Goal: Task Accomplishment & Management: Complete application form

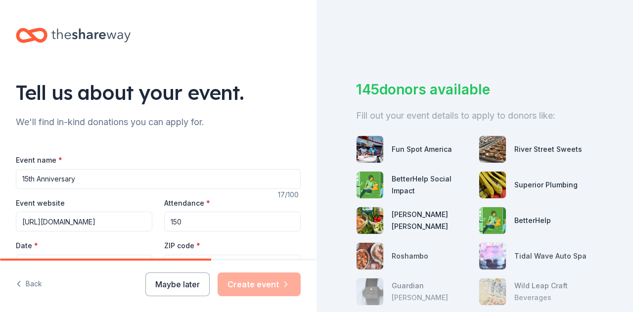
scroll to position [47, 0]
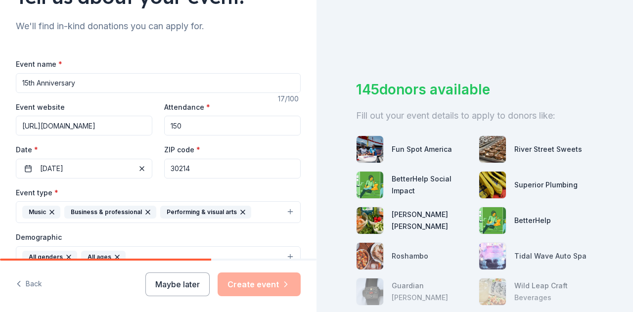
type input "https://www.smallstepsmusicllc.com/"
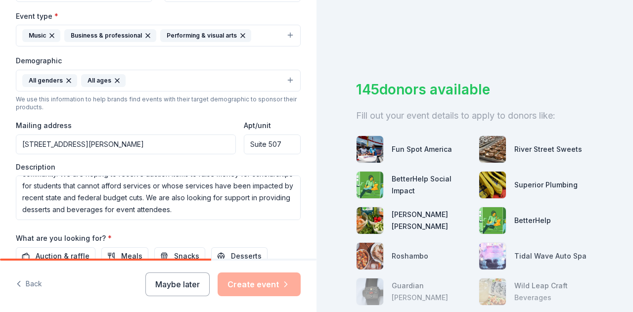
scroll to position [265, 0]
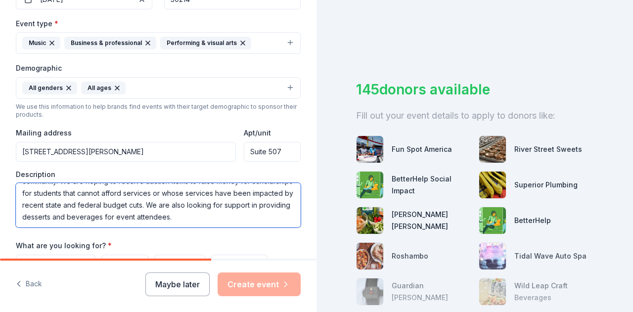
click at [191, 200] on textarea "This is the 15th anniversary of Small Steps Music LLC, an company that provides…" at bounding box center [158, 205] width 285 height 45
click at [206, 190] on textarea "This is the 15th anniversary of Small Steps Music LLC, an company that provides…" at bounding box center [158, 205] width 285 height 45
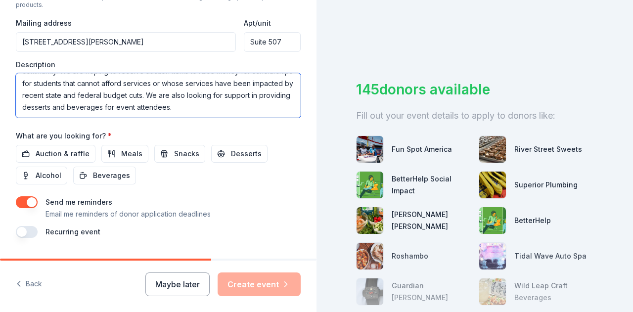
scroll to position [376, 0]
type textarea "This is the 15th anniversary of Small Steps Music LLC, a company that provides …"
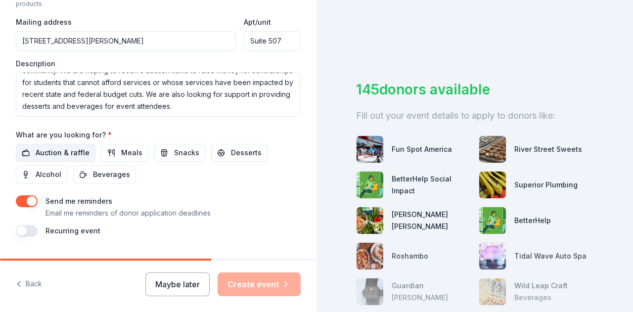
click at [55, 147] on span "Auction & raffle" at bounding box center [63, 153] width 54 height 12
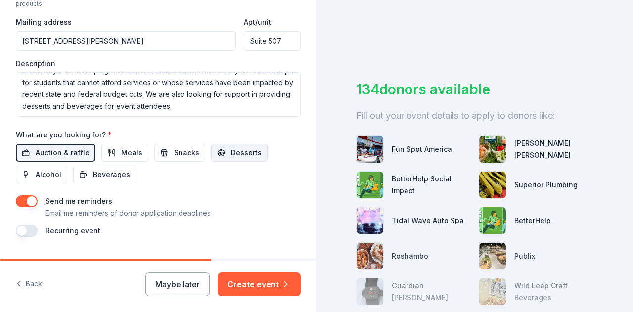
click at [237, 148] on span "Desserts" at bounding box center [246, 153] width 31 height 12
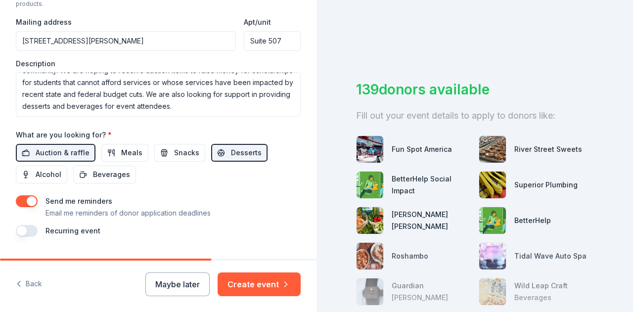
scroll to position [399, 0]
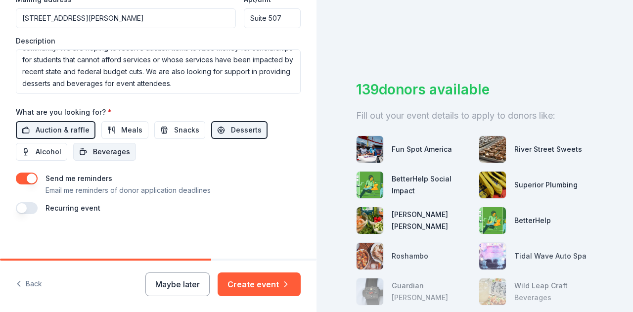
click at [117, 150] on span "Beverages" at bounding box center [111, 152] width 37 height 12
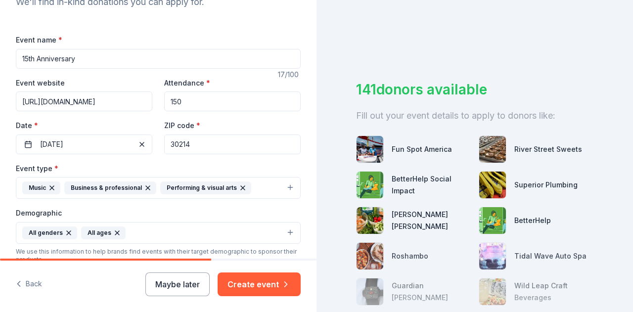
scroll to position [0, 0]
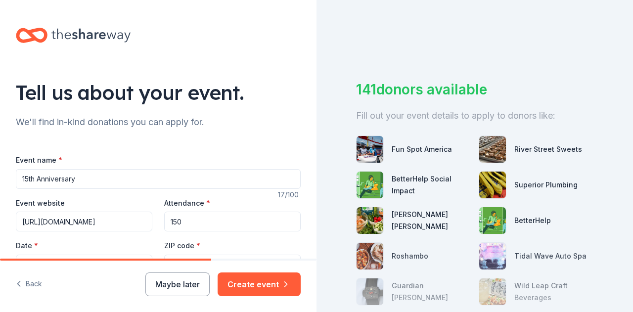
click at [22, 176] on input "15th Anniversary" at bounding box center [158, 179] width 285 height 20
click at [163, 177] on input "Small Steps Music 15th Anniversary" at bounding box center [158, 179] width 285 height 20
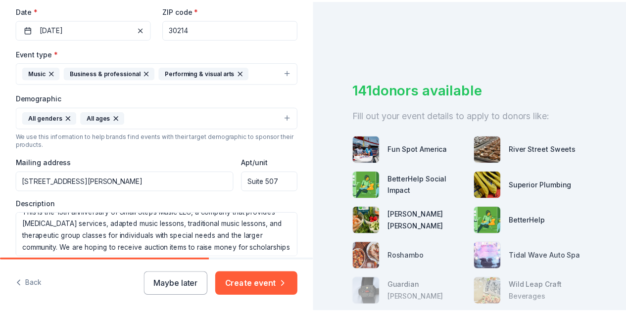
scroll to position [399, 0]
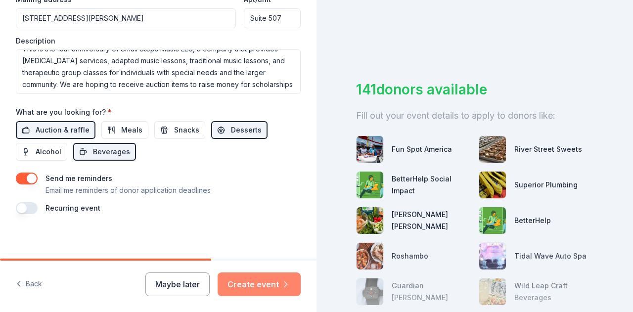
type input "Small Steps Music 15th Anniversary Celebration"
click at [268, 288] on button "Create event" at bounding box center [259, 284] width 83 height 24
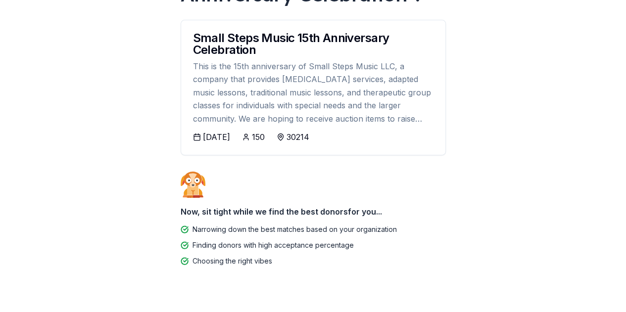
scroll to position [139, 0]
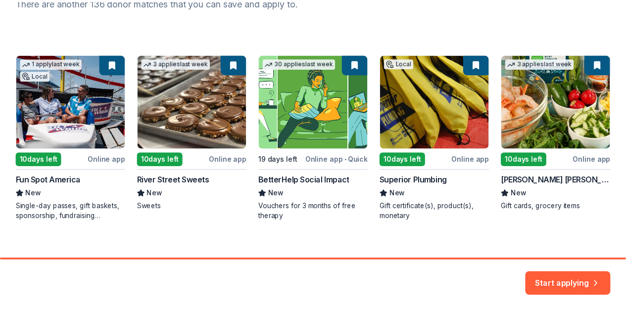
scroll to position [157, 0]
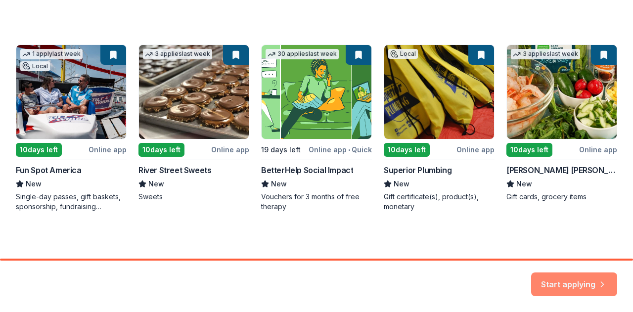
click at [578, 281] on button "Start applying" at bounding box center [574, 279] width 86 height 24
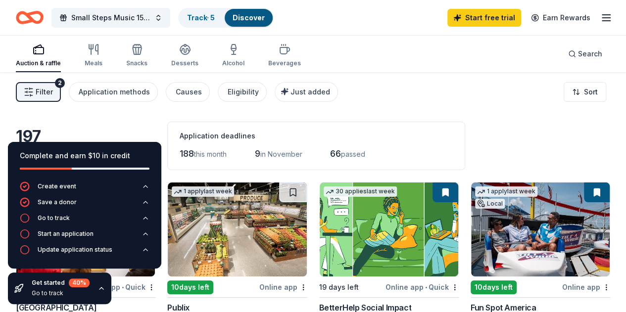
click at [417, 134] on div "Application deadlines" at bounding box center [315, 136] width 273 height 12
click at [105, 123] on div "197 results in Fayetteville, GA Application deadlines 188 this month 9 in Novem…" at bounding box center [313, 146] width 594 height 48
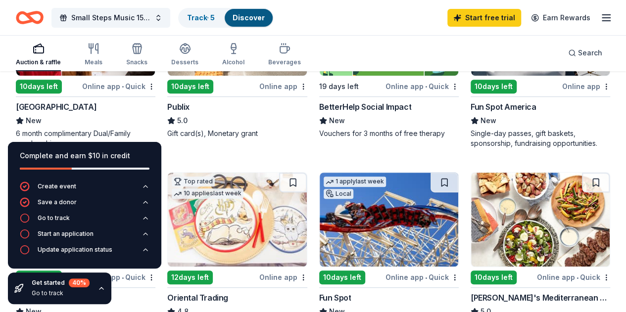
scroll to position [200, 0]
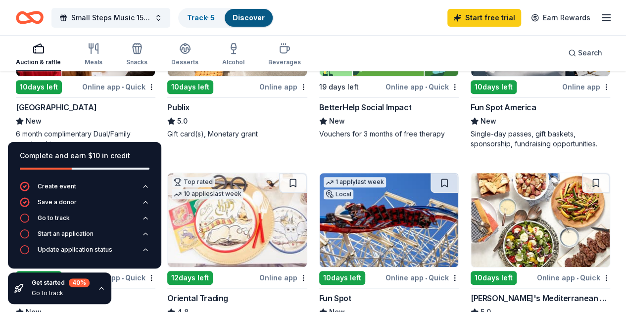
click at [170, 84] on div "10 days left" at bounding box center [190, 87] width 46 height 14
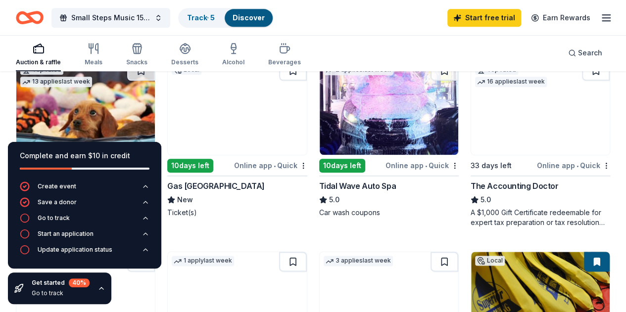
scroll to position [493, 0]
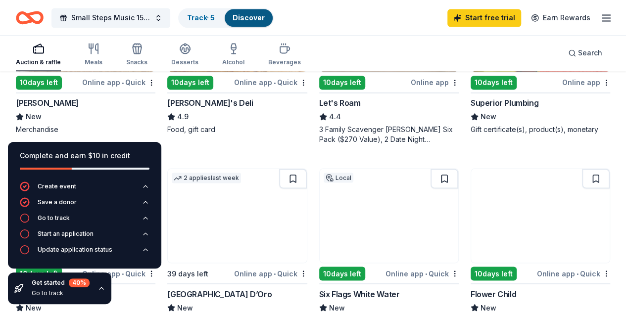
scroll to position [768, 0]
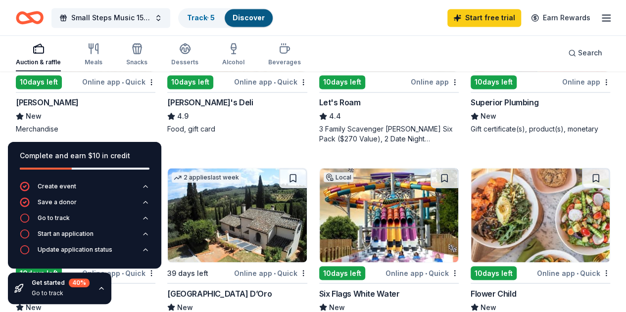
click at [94, 287] on div "McAlister's Deli" at bounding box center [55, 293] width 79 height 12
click at [144, 17] on span "Small Steps Music 15th Anniversary Celebration" at bounding box center [110, 18] width 79 height 12
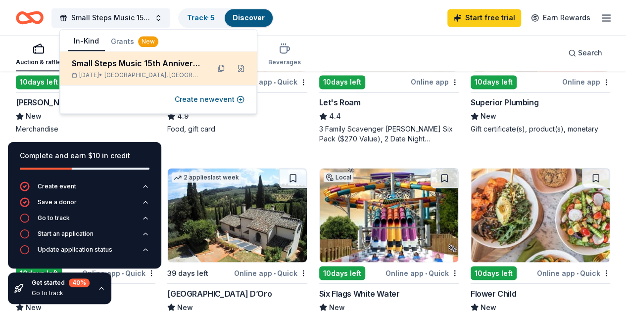
click at [156, 68] on div "Small Steps Music 15th Anniversary Celebration" at bounding box center [137, 63] width 130 height 12
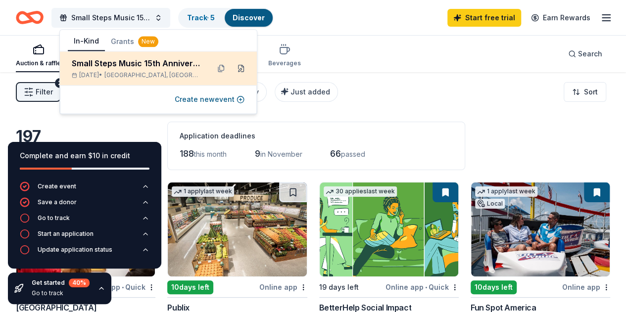
click at [239, 68] on button at bounding box center [241, 68] width 16 height 16
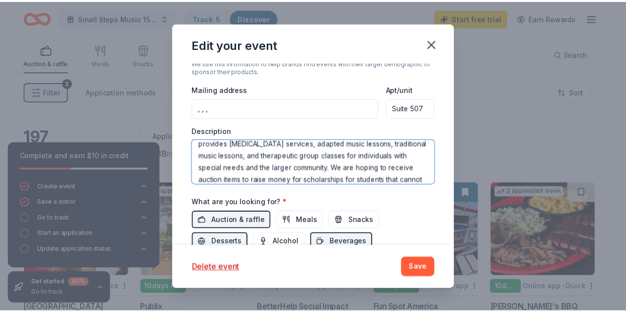
scroll to position [71, 0]
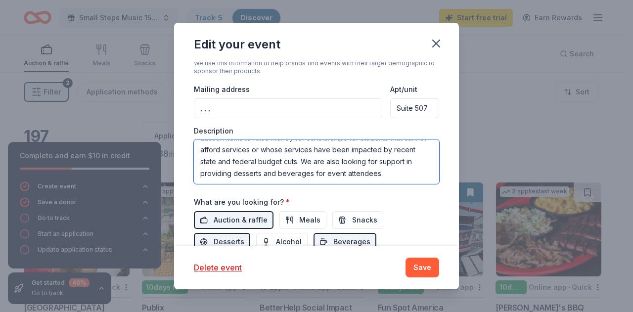
drag, startPoint x: 201, startPoint y: 148, endPoint x: 288, endPoint y: 199, distance: 101.1
click at [288, 199] on div "Event name * Small Steps Music 15th Anniversary Celebration 46 /100 Event websi…" at bounding box center [316, 66] width 245 height 476
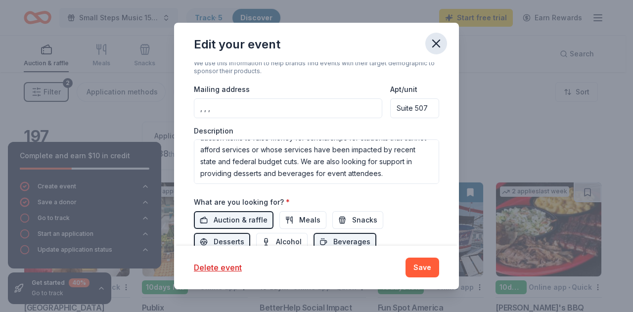
click at [432, 49] on icon "button" at bounding box center [436, 44] width 14 height 14
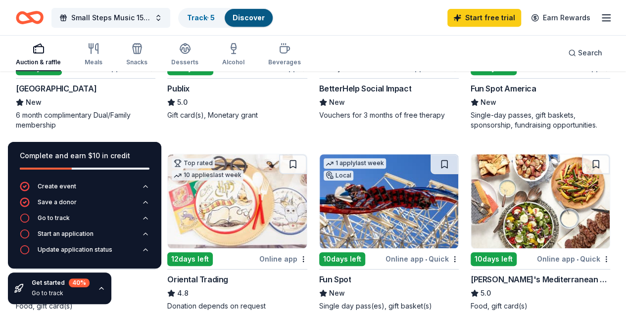
scroll to position [219, 0]
click at [470, 116] on div "Single-day passes, gift baskets, sponsorship, fundraising opportunities." at bounding box center [539, 121] width 139 height 20
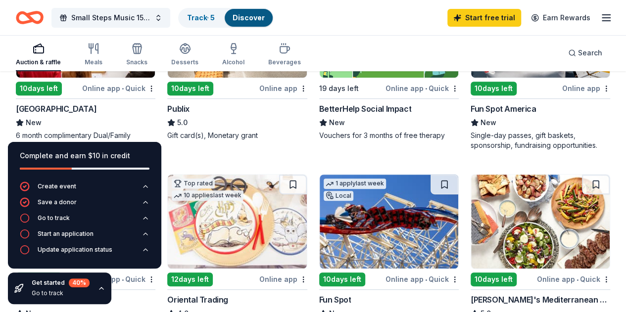
scroll to position [196, 0]
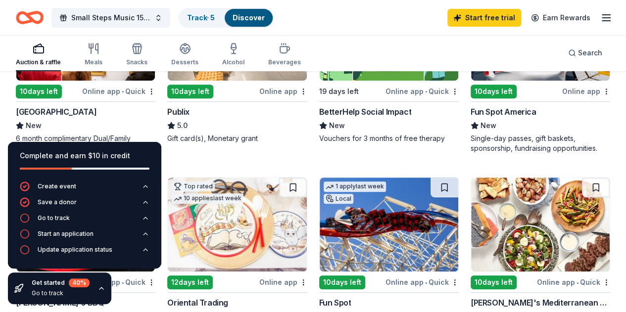
click at [104, 297] on div "Sonny's BBQ" at bounding box center [60, 303] width 88 height 12
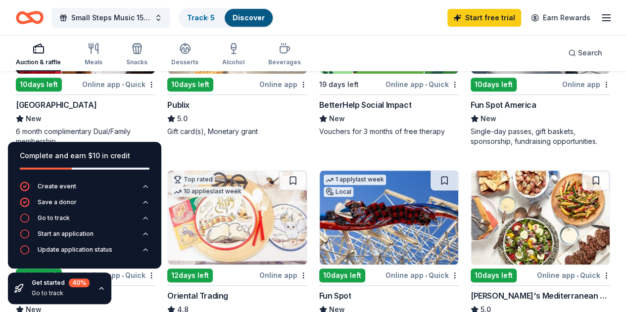
scroll to position [202, 0]
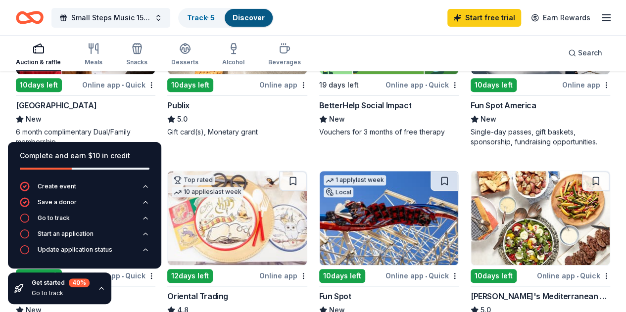
click at [81, 105] on div "[GEOGRAPHIC_DATA]" at bounding box center [56, 105] width 81 height 12
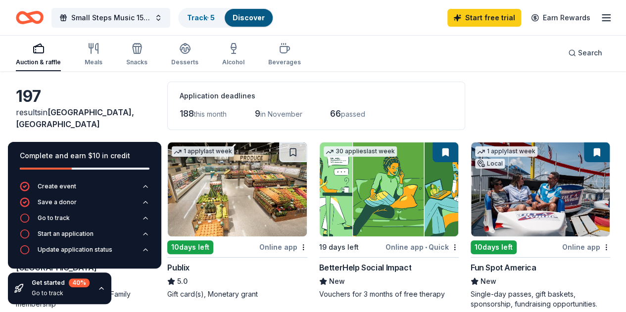
scroll to position [0, 0]
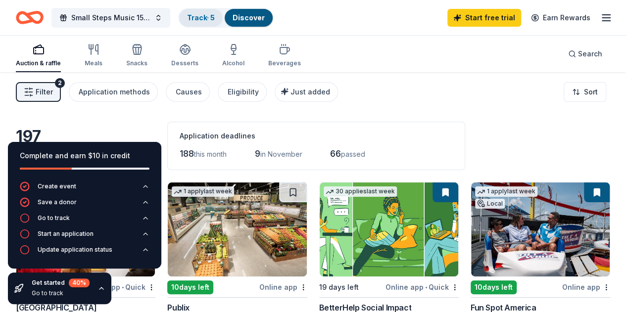
click at [208, 15] on link "Track · 5" at bounding box center [201, 17] width 28 height 8
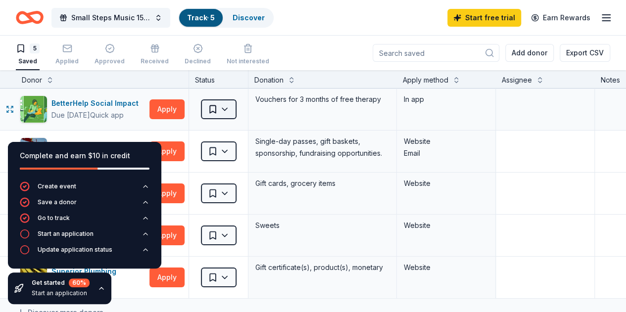
click at [225, 107] on html "Small Steps Music 15th Anniversary Celebration Track · 5 Discover Start free tr…" at bounding box center [313, 156] width 626 height 312
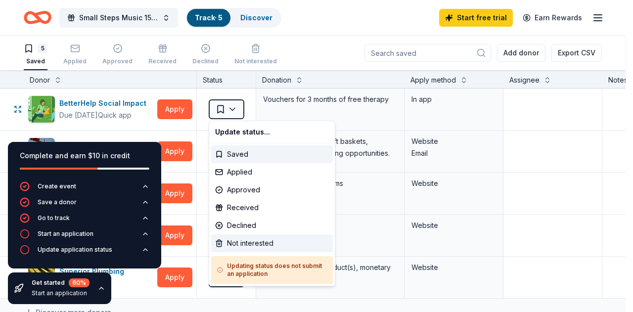
click at [230, 245] on div "Not interested" at bounding box center [272, 243] width 122 height 18
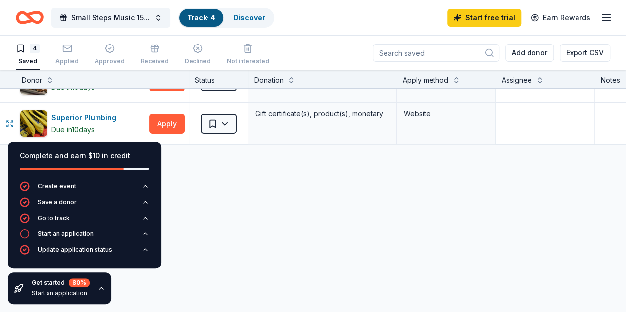
scroll to position [111, 0]
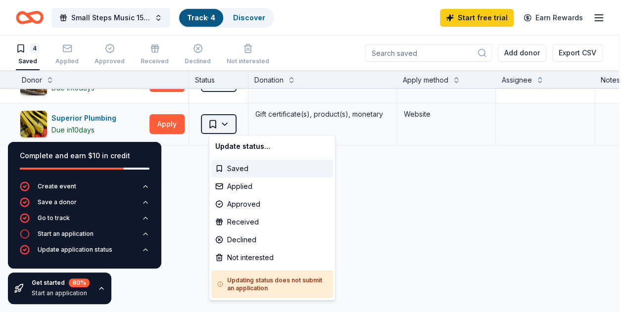
click at [220, 127] on html "Small Steps Music 15th Anniversary Celebration Track · 4 Discover Start free tr…" at bounding box center [313, 156] width 626 height 312
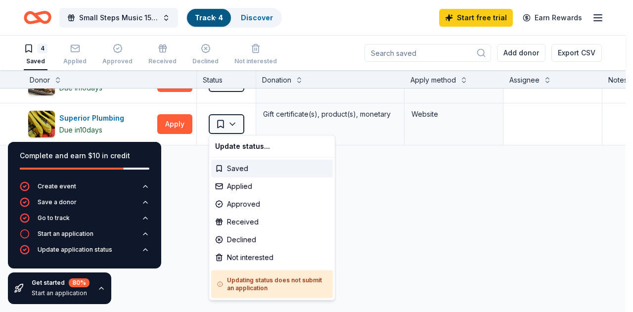
click at [383, 220] on html "Small Steps Music 15th Anniversary Celebration Track · 4 Discover Start free tr…" at bounding box center [316, 156] width 633 height 312
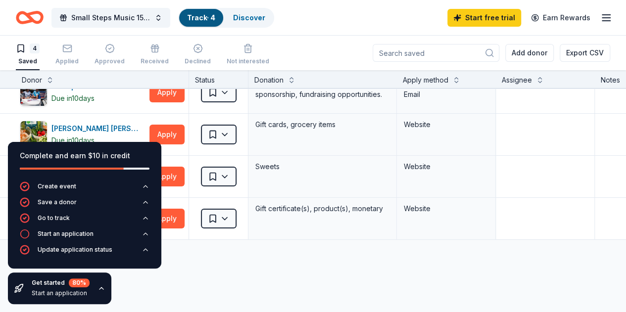
scroll to position [18, 0]
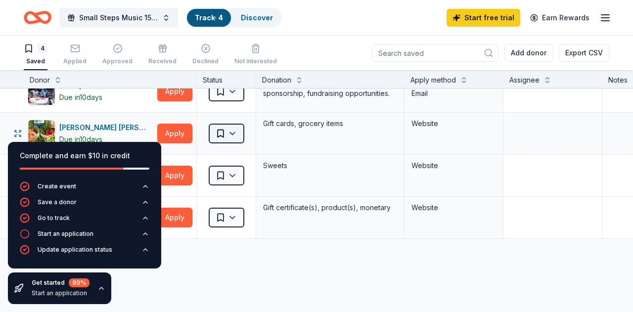
click at [221, 130] on html "Small Steps Music 15th Anniversary Celebration Track · 4 Discover Start free tr…" at bounding box center [316, 156] width 633 height 312
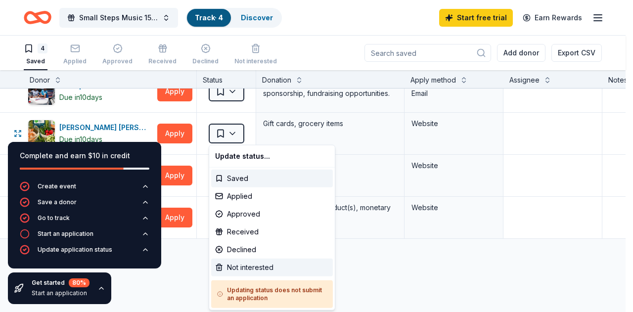
click at [248, 265] on div "Not interested" at bounding box center [272, 268] width 122 height 18
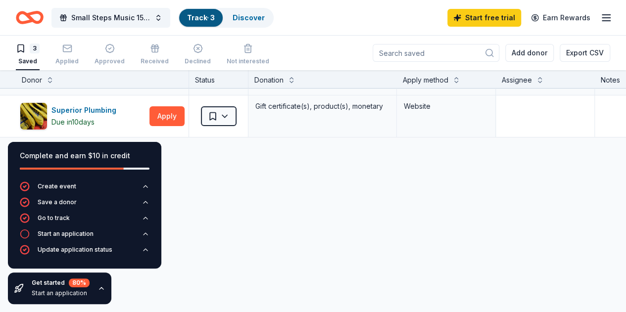
scroll to position [16, 0]
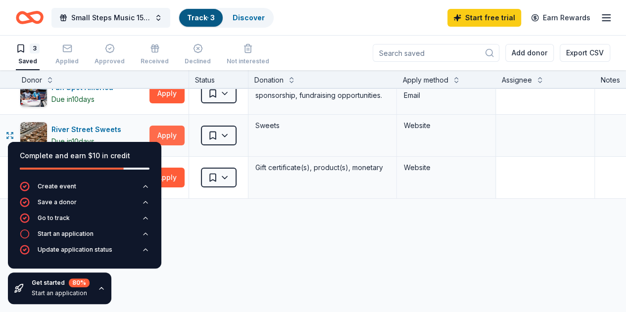
click at [175, 137] on button "Apply" at bounding box center [166, 136] width 35 height 20
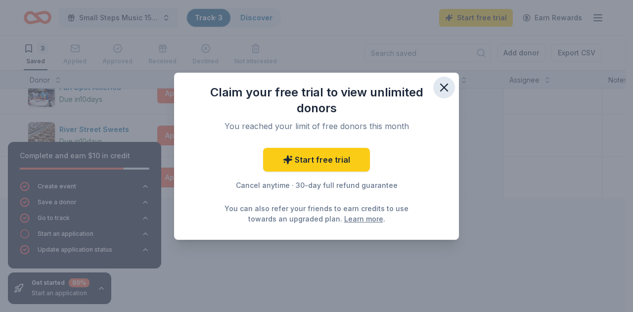
click at [441, 88] on icon "button" at bounding box center [444, 88] width 14 height 14
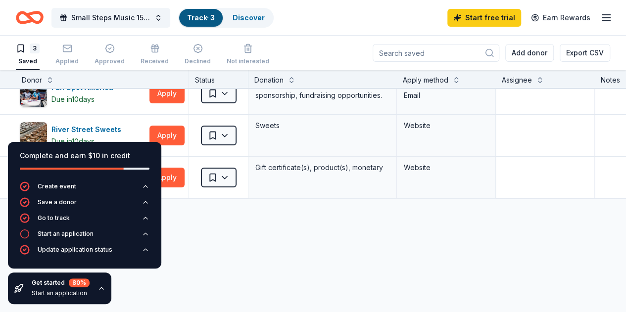
click at [207, 18] on link "Track · 3" at bounding box center [201, 17] width 28 height 8
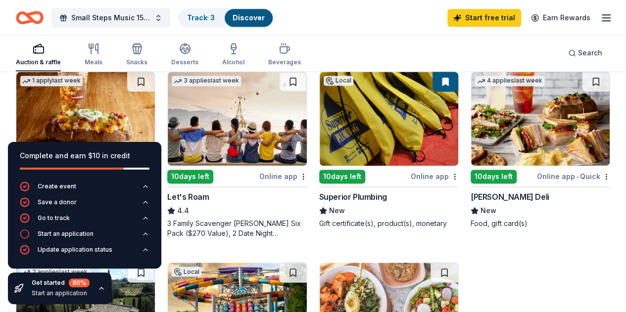
scroll to position [674, 0]
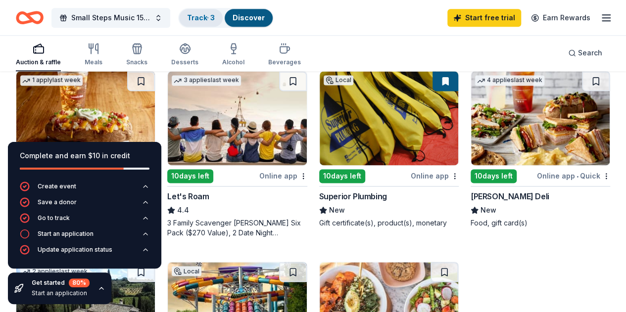
click at [203, 23] on div "Track · 3" at bounding box center [201, 18] width 44 height 18
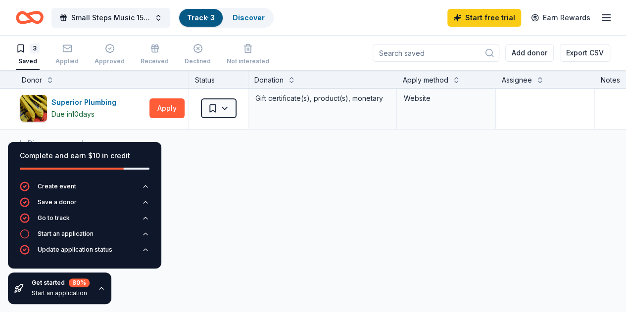
scroll to position [94, 0]
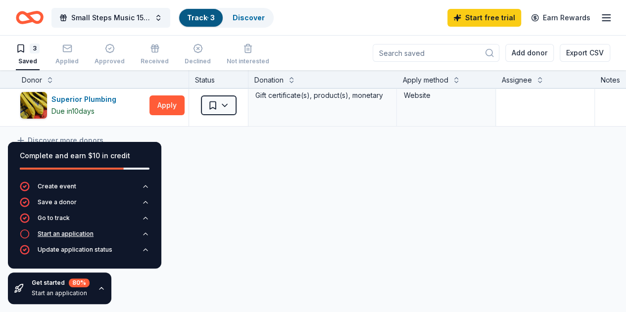
click at [27, 233] on icon "button" at bounding box center [25, 234] width 10 height 10
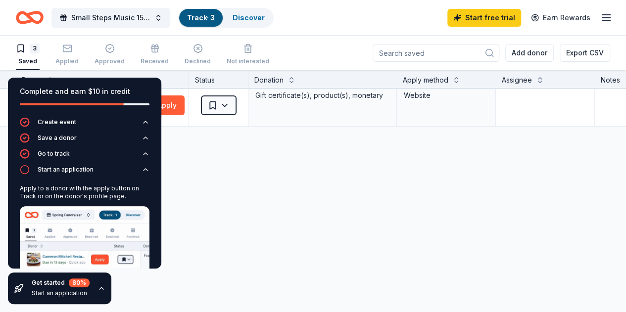
click at [222, 163] on div "Fun Spot America Due in 10 days Apply Saved Single-day passes, gift baskets, sp…" at bounding box center [379, 156] width 759 height 312
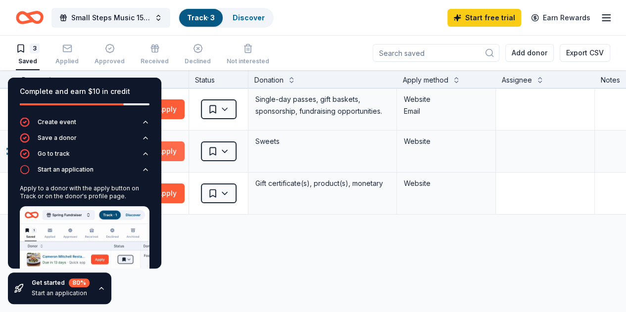
click at [178, 149] on button "Apply" at bounding box center [166, 151] width 35 height 20
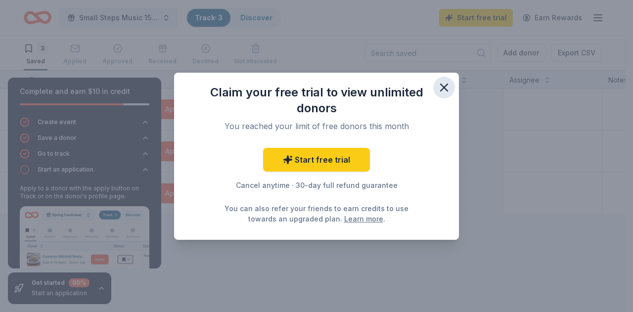
click at [445, 92] on icon "button" at bounding box center [444, 88] width 14 height 14
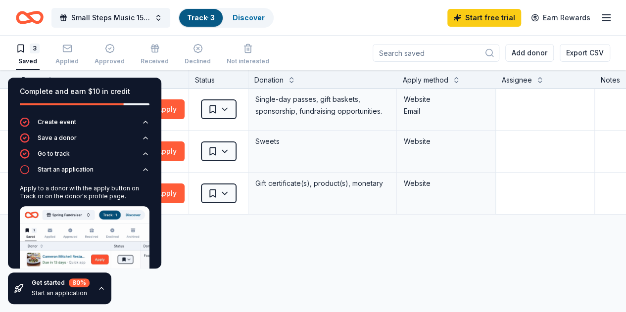
click at [215, 14] on link "Track · 3" at bounding box center [201, 17] width 28 height 8
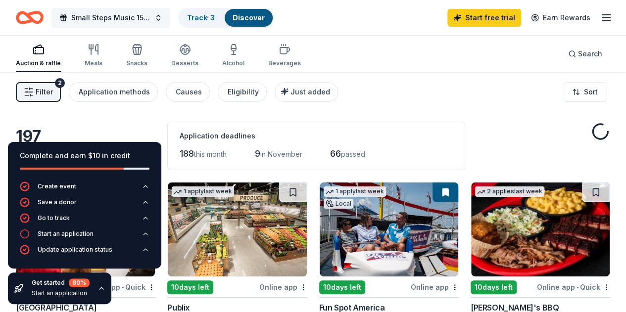
click at [150, 14] on span "Small Steps Music 15th Anniversary Celebration" at bounding box center [110, 18] width 79 height 12
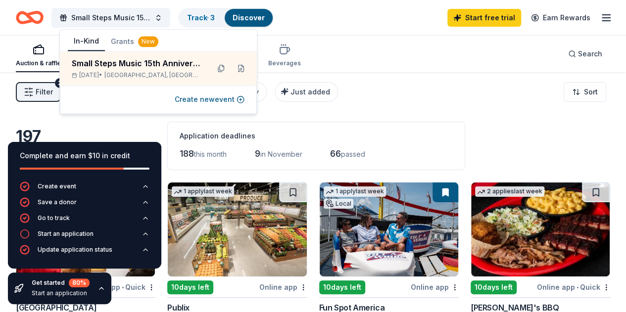
click at [362, 24] on div "Small Steps Music 15th Anniversary Celebration Track · 3 Discover Start free tr…" at bounding box center [313, 17] width 594 height 23
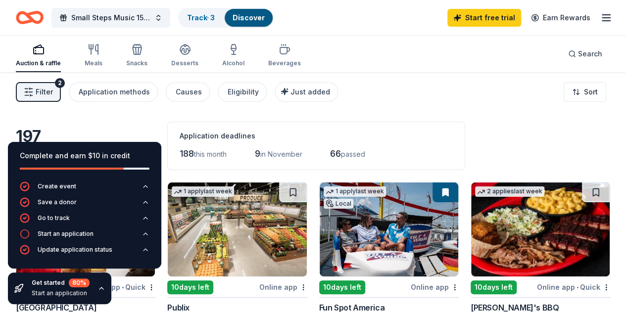
click at [605, 12] on div "Small Steps Music 15th Anniversary Celebration Track · 3 Discover Start free tr…" at bounding box center [313, 17] width 626 height 35
click at [600, 21] on icon "button" at bounding box center [606, 18] width 12 height 12
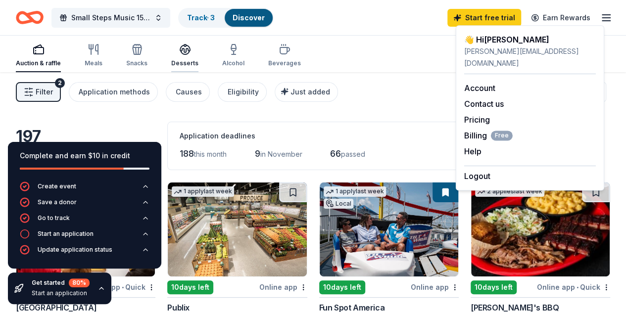
click at [193, 62] on div "Desserts" at bounding box center [184, 63] width 27 height 8
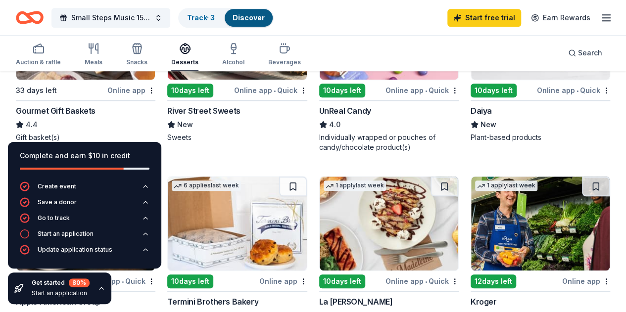
scroll to position [385, 0]
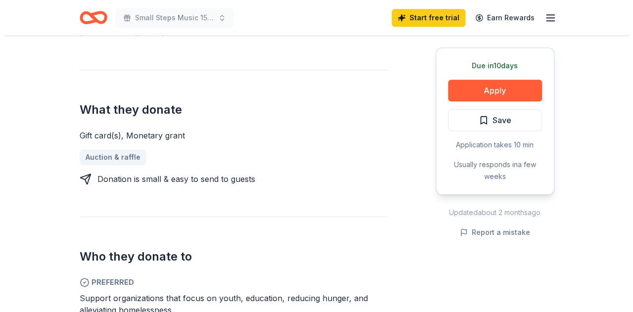
scroll to position [420, 0]
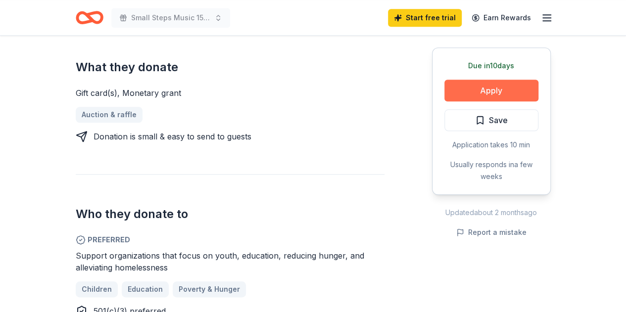
click at [497, 94] on button "Apply" at bounding box center [491, 91] width 94 height 22
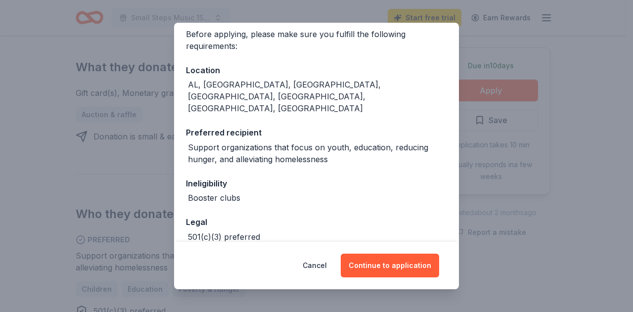
scroll to position [107, 0]
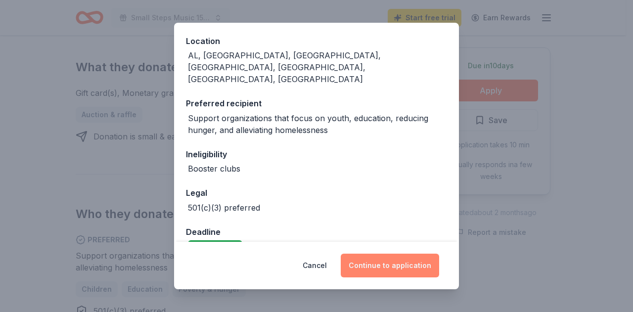
click at [382, 266] on button "Continue to application" at bounding box center [390, 266] width 98 height 24
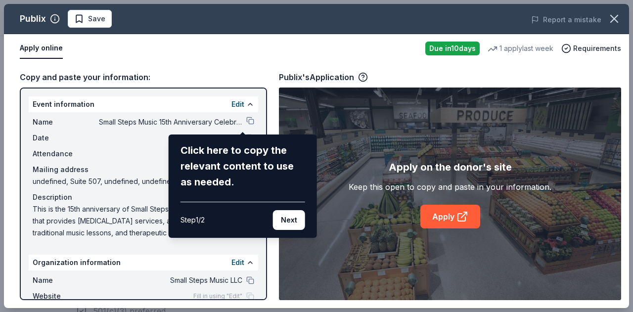
click at [247, 165] on div "Click here to copy the relevant content to use as needed." at bounding box center [242, 165] width 125 height 47
click at [193, 225] on div "Step 1 / 2" at bounding box center [192, 220] width 24 height 12
click at [293, 218] on button "Next" at bounding box center [289, 220] width 32 height 20
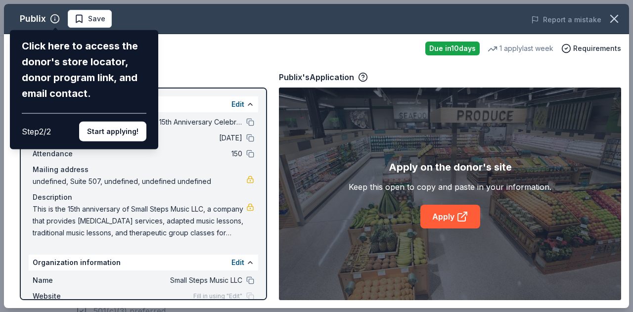
click at [243, 121] on div "Publix Click here to access the donor's store locator, donor program link, and …" at bounding box center [316, 156] width 625 height 304
click at [116, 132] on button "Start applying!" at bounding box center [112, 132] width 67 height 20
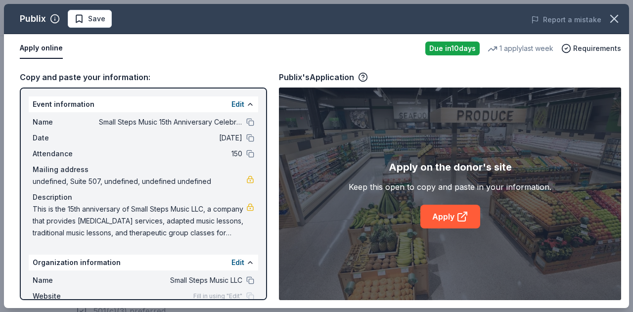
click at [43, 52] on button "Apply online" at bounding box center [41, 48] width 43 height 21
click at [452, 218] on link "Apply" at bounding box center [450, 217] width 60 height 24
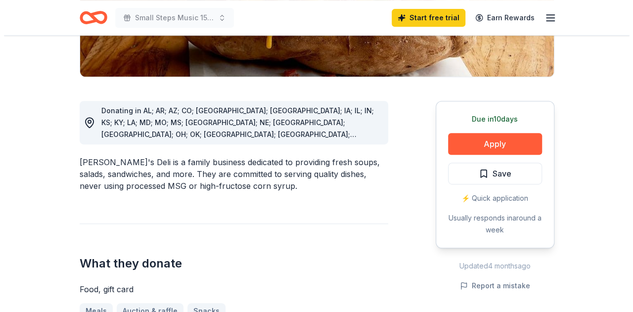
scroll to position [228, 0]
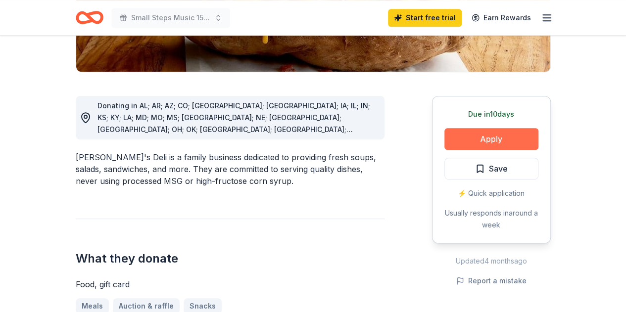
click at [470, 134] on button "Apply" at bounding box center [491, 139] width 94 height 22
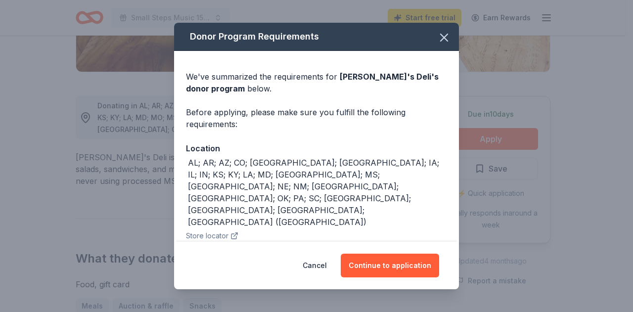
scroll to position [82, 0]
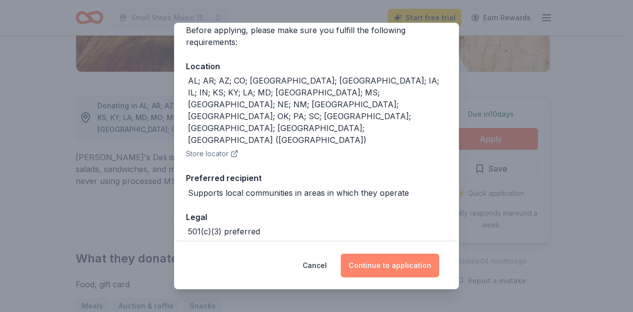
click at [364, 269] on button "Continue to application" at bounding box center [390, 266] width 98 height 24
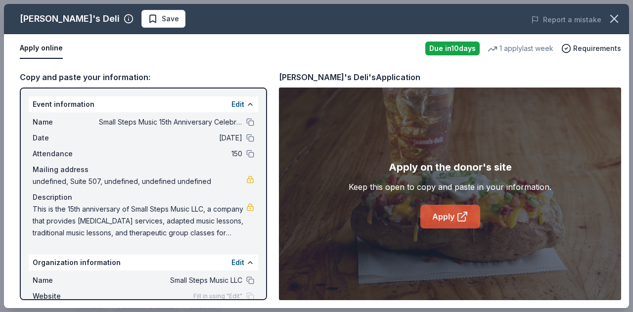
click at [435, 220] on link "Apply" at bounding box center [450, 217] width 60 height 24
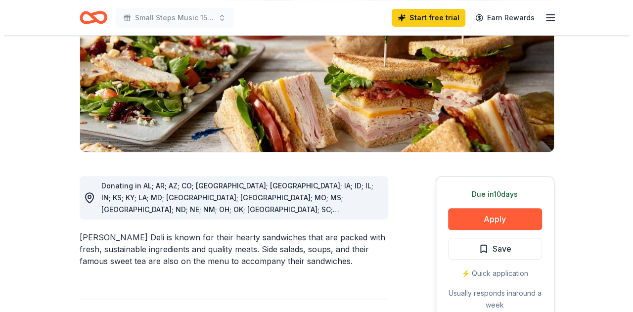
scroll to position [192, 0]
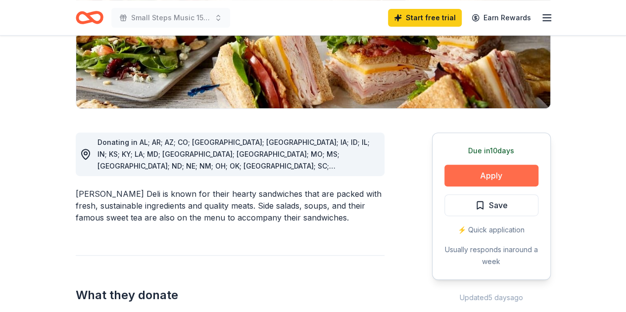
click at [474, 177] on button "Apply" at bounding box center [491, 176] width 94 height 22
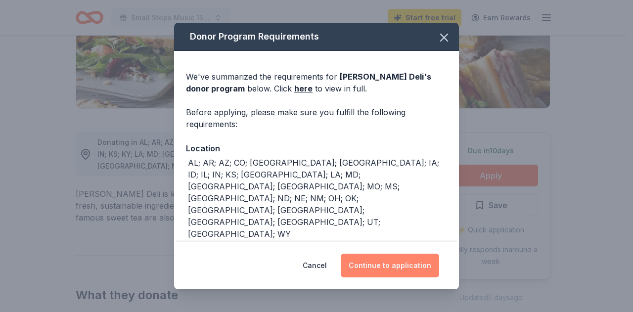
click at [391, 264] on button "Continue to application" at bounding box center [390, 266] width 98 height 24
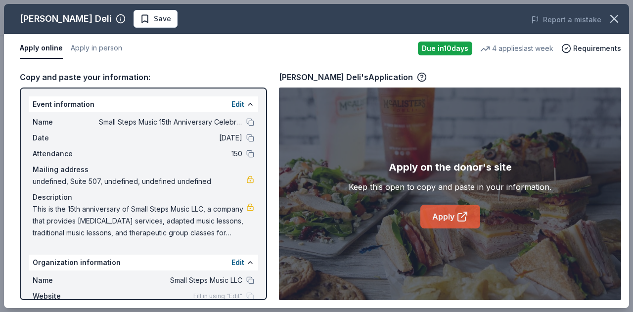
click at [458, 211] on icon at bounding box center [462, 217] width 12 height 12
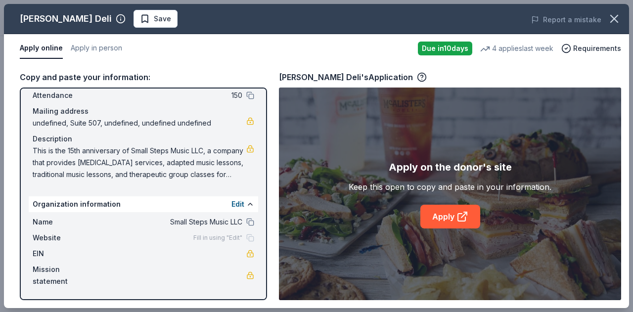
scroll to position [0, 0]
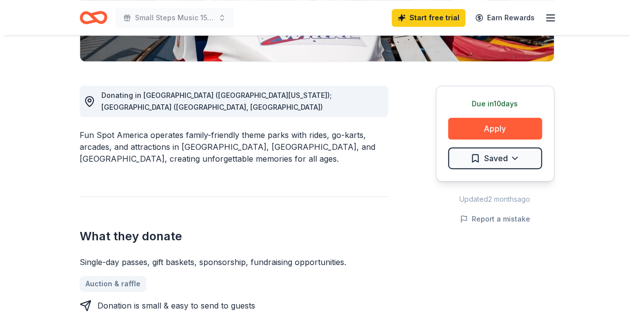
scroll to position [239, 0]
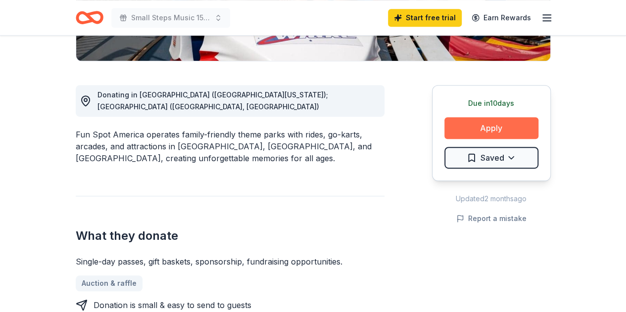
click at [511, 121] on button "Apply" at bounding box center [491, 128] width 94 height 22
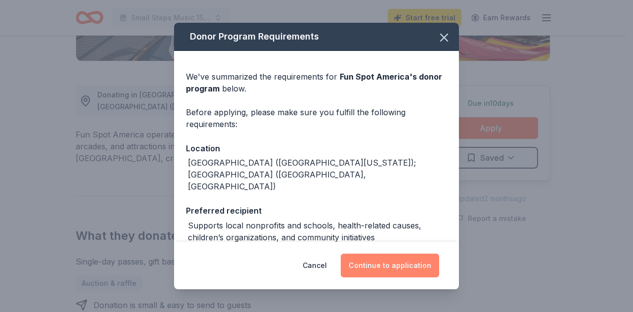
click at [380, 262] on button "Continue to application" at bounding box center [390, 266] width 98 height 24
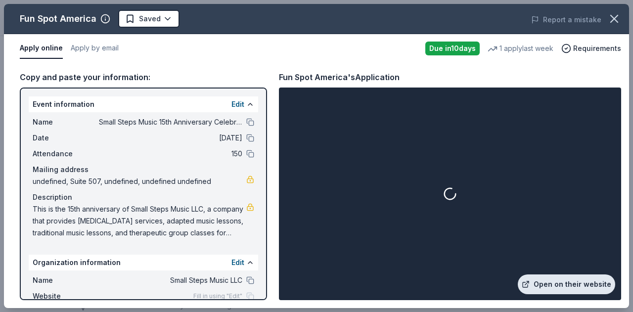
click at [530, 288] on icon at bounding box center [526, 284] width 8 height 8
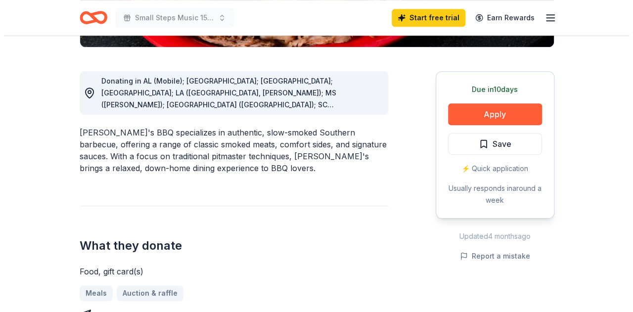
scroll to position [254, 0]
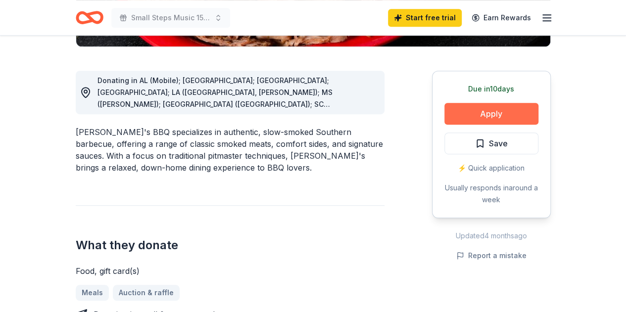
click at [494, 104] on button "Apply" at bounding box center [491, 114] width 94 height 22
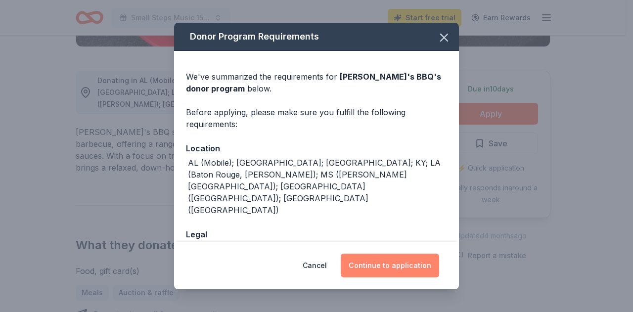
click at [378, 272] on button "Continue to application" at bounding box center [390, 266] width 98 height 24
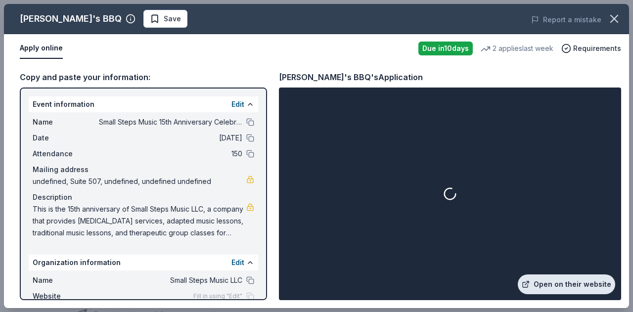
click at [552, 287] on link "Open on their website" at bounding box center [566, 284] width 97 height 20
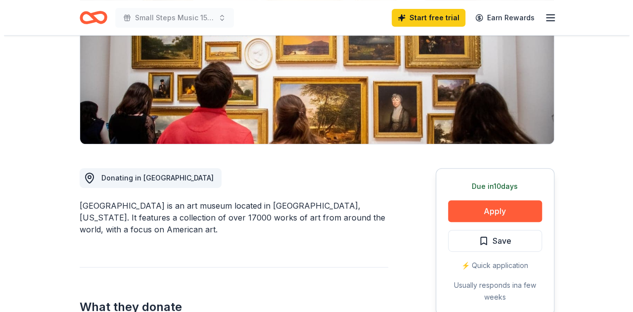
scroll to position [157, 0]
